Goal: Communication & Community: Connect with others

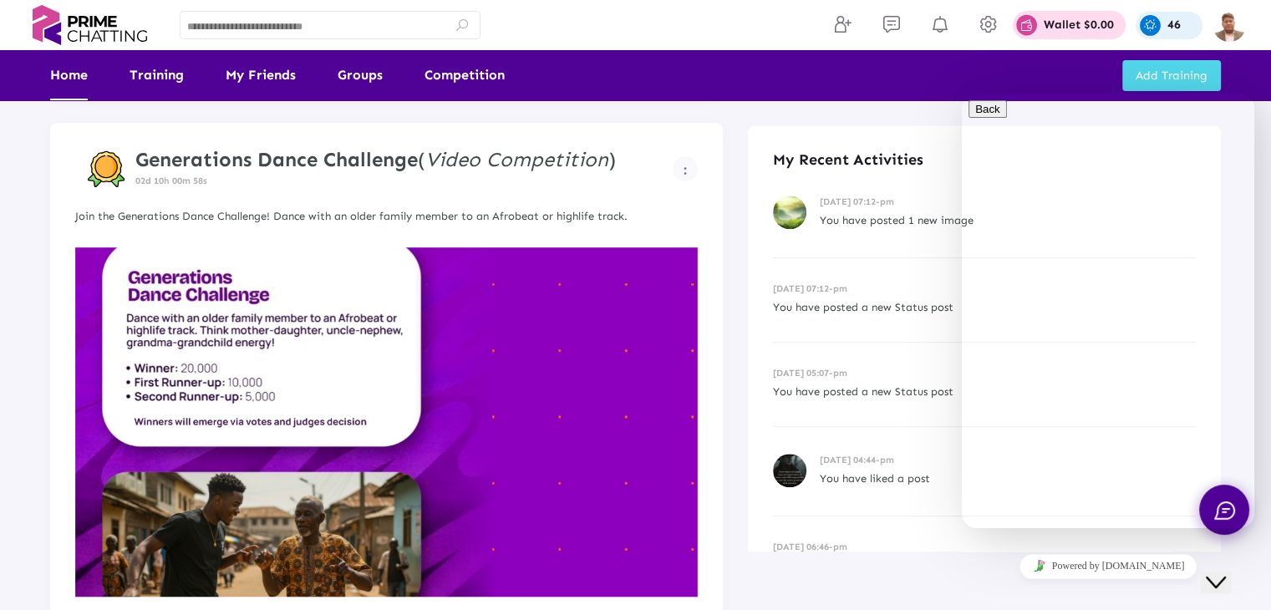
click at [77, 76] on link "Home" at bounding box center [69, 75] width 38 height 50
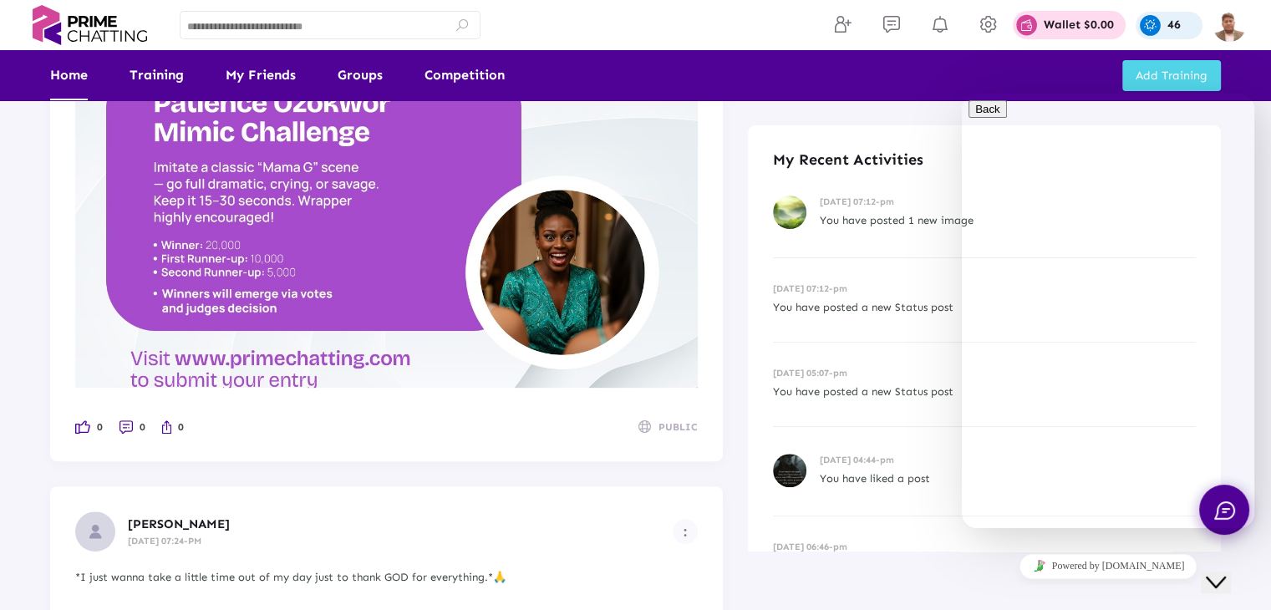
scroll to position [334, 0]
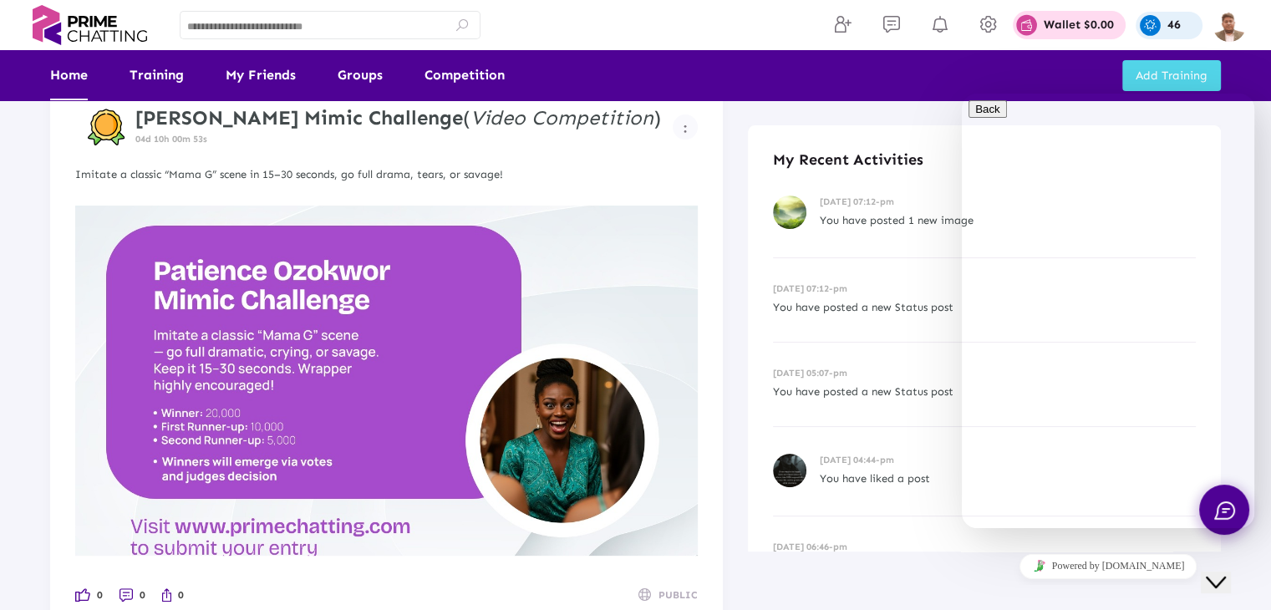
click at [66, 76] on link "Home" at bounding box center [69, 75] width 38 height 50
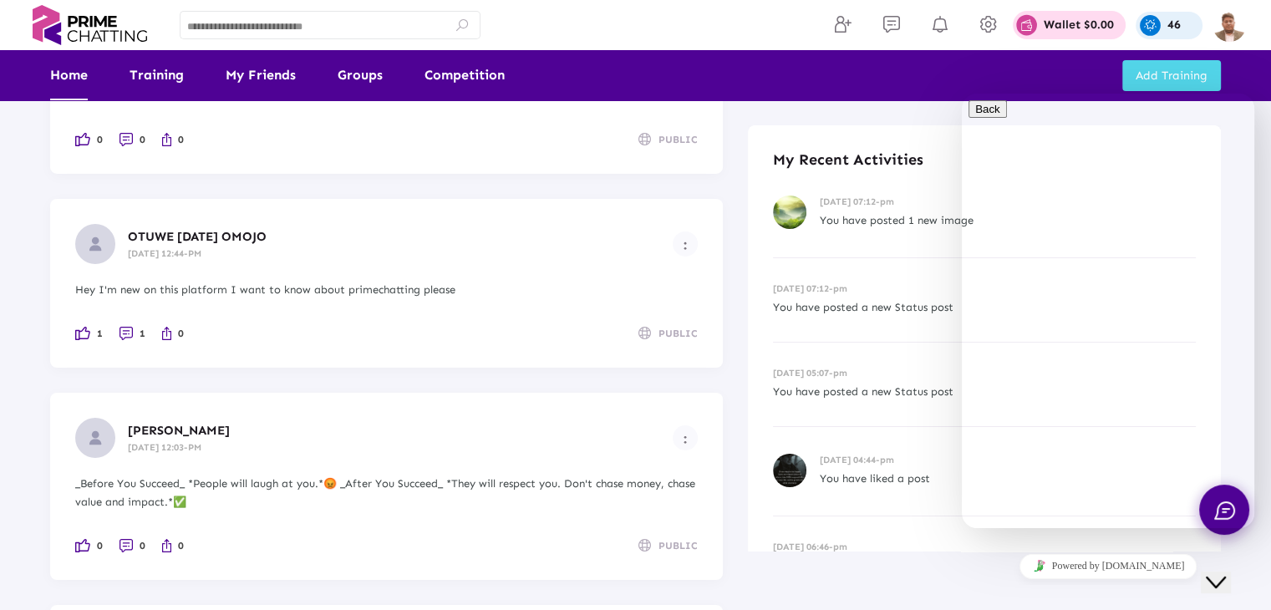
scroll to position [5481, 0]
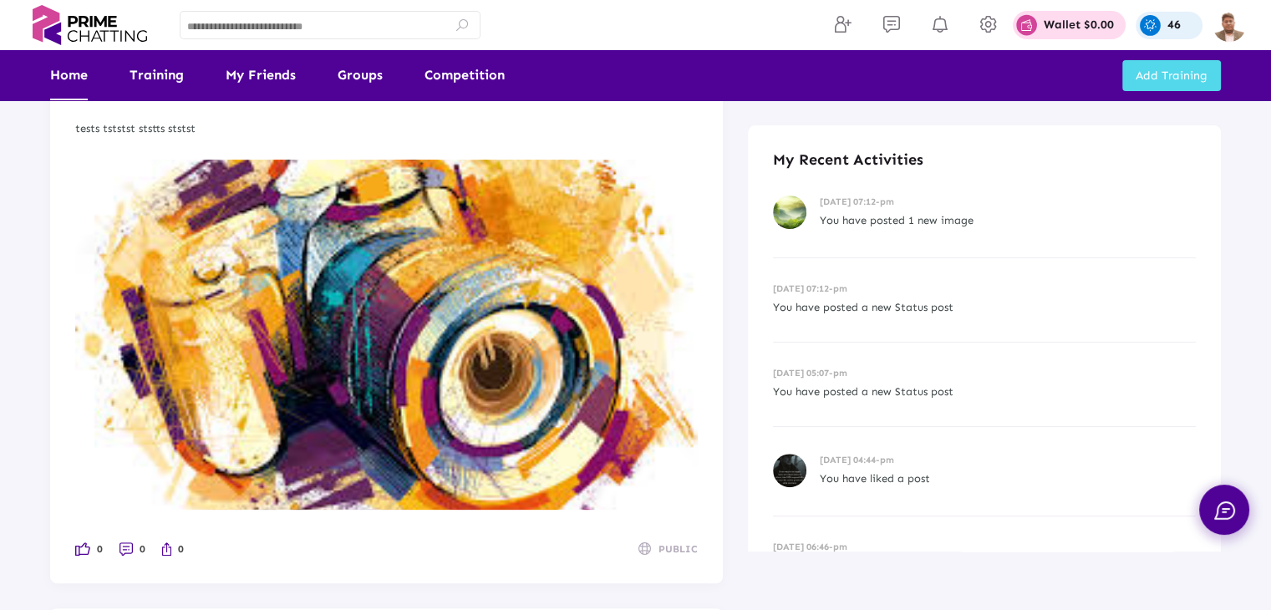
scroll to position [344, 0]
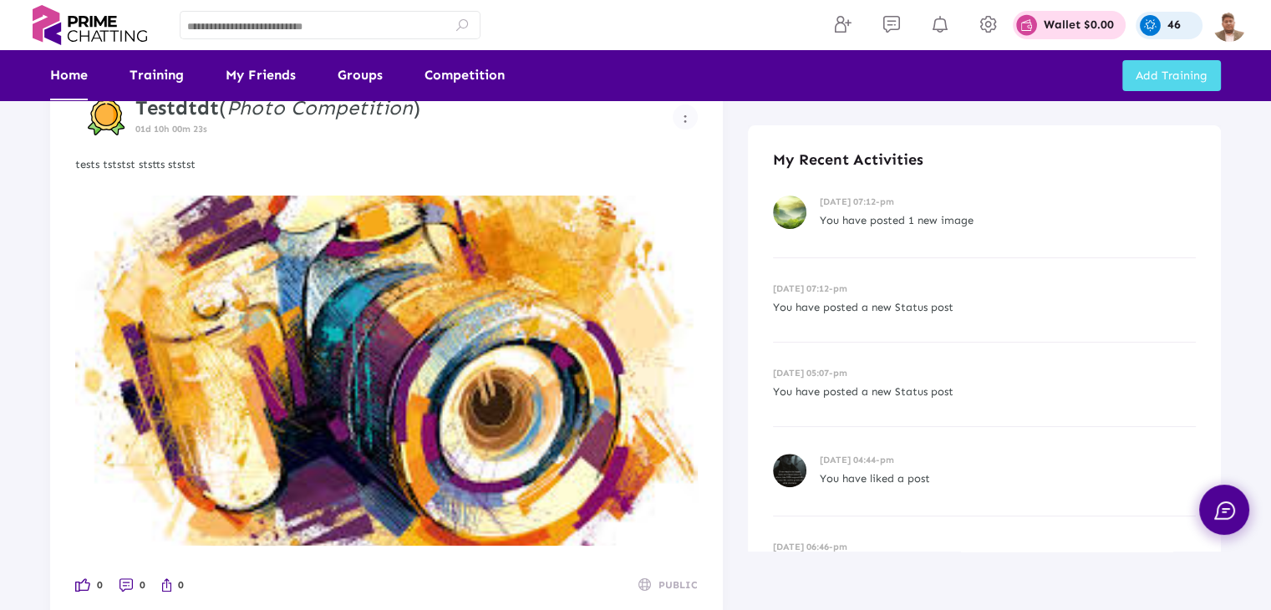
click at [430, 302] on img at bounding box center [386, 371] width 622 height 350
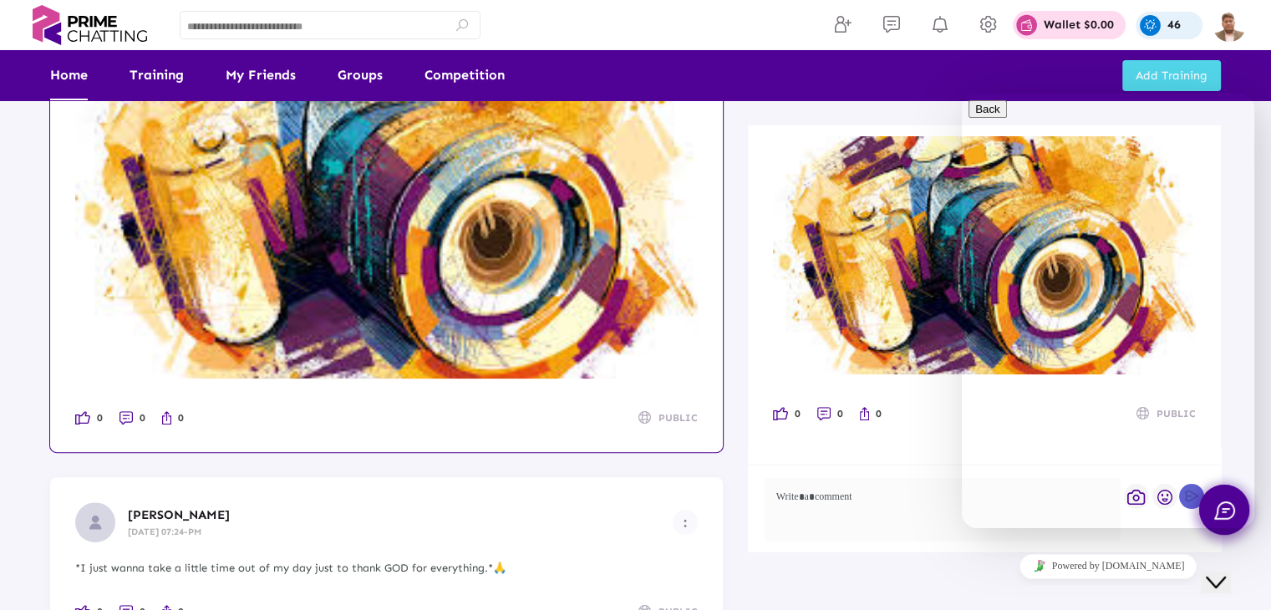
scroll to position [0, 0]
click at [84, 24] on img at bounding box center [90, 25] width 130 height 40
